Goal: Task Accomplishment & Management: Manage account settings

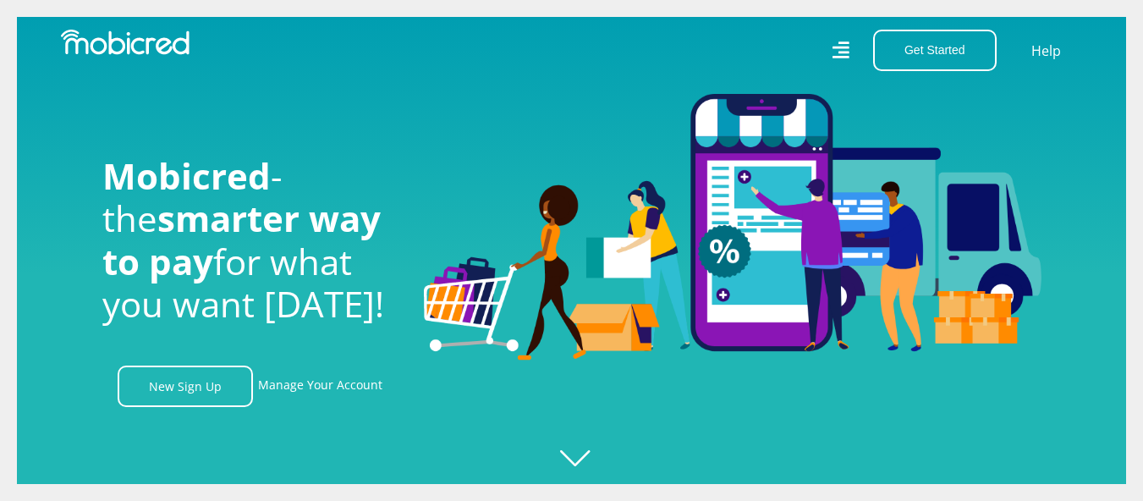
click at [346, 391] on link "Manage Your Account" at bounding box center [320, 385] width 124 height 41
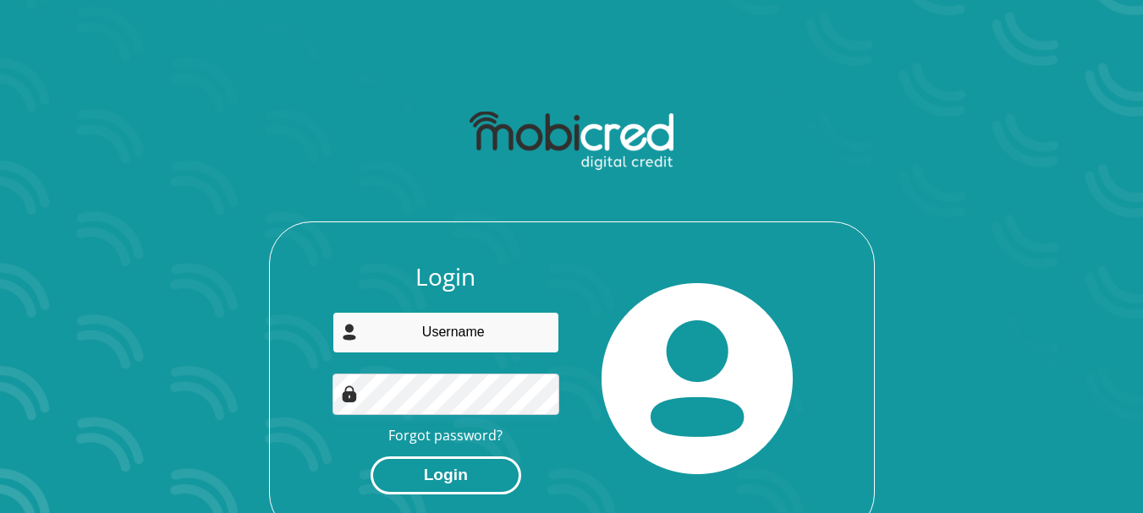
type input "nadeemaa@sheraton.co.za"
click at [453, 478] on button "Login" at bounding box center [446, 476] width 151 height 38
